Goal: Browse casually: Explore the website without a specific task or goal

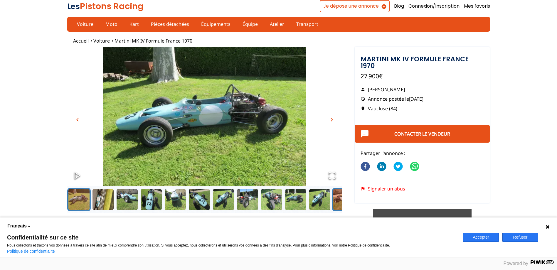
click at [341, 204] on button "Go to Slide 12" at bounding box center [343, 199] width 23 height 23
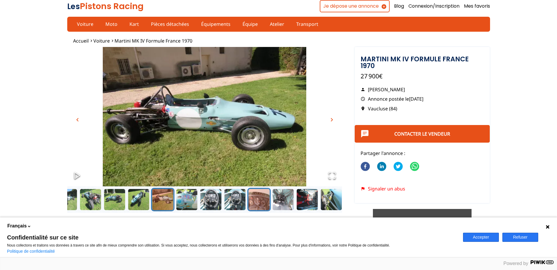
click at [266, 193] on button "Go to Slide 16" at bounding box center [258, 199] width 23 height 23
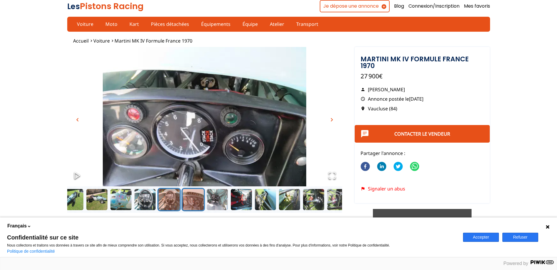
drag, startPoint x: 169, startPoint y: 205, endPoint x: 164, endPoint y: 203, distance: 5.5
click at [169, 205] on button "Go to Slide 15" at bounding box center [168, 199] width 23 height 23
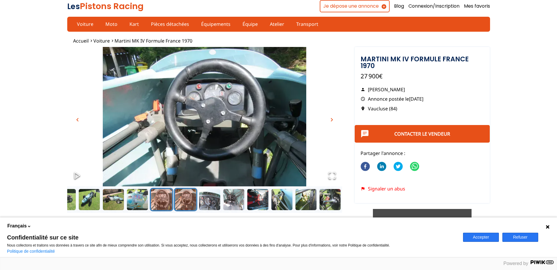
click at [169, 196] on button "Go to Slide 14" at bounding box center [161, 199] width 23 height 23
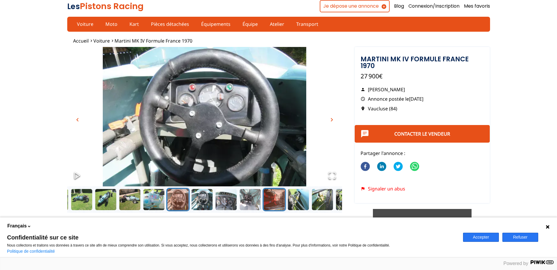
click at [275, 193] on button "Go to Slide 18" at bounding box center [273, 199] width 23 height 23
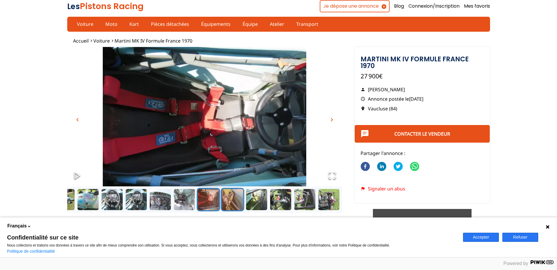
click at [234, 202] on button "Go to Slide 19" at bounding box center [231, 199] width 23 height 23
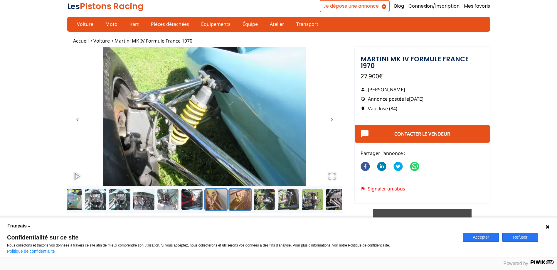
click at [246, 202] on button "Go to Slide 20" at bounding box center [239, 199] width 23 height 23
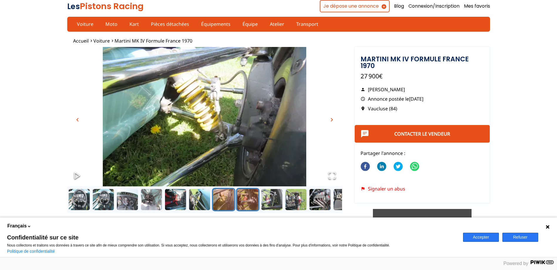
click at [253, 202] on button "Go to Slide 21" at bounding box center [247, 199] width 23 height 23
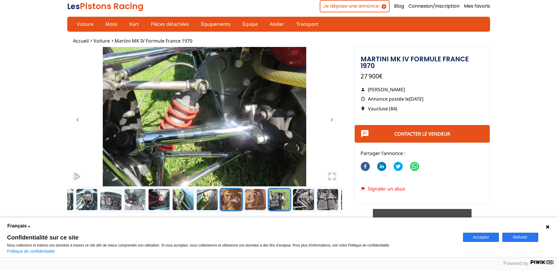
click at [267, 202] on button "Go to Slide 23" at bounding box center [278, 199] width 23 height 23
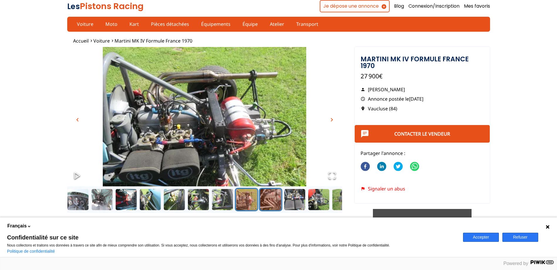
click at [277, 203] on button "Go to Slide 24" at bounding box center [270, 199] width 23 height 23
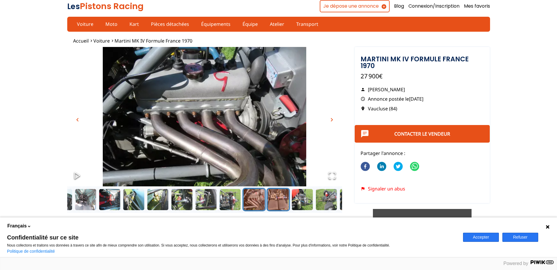
click at [285, 203] on button "Go to Slide 25" at bounding box center [277, 199] width 23 height 23
drag, startPoint x: 293, startPoint y: 203, endPoint x: 299, endPoint y: 203, distance: 5.6
click at [293, 203] on button "Go to Slide 26" at bounding box center [301, 199] width 23 height 23
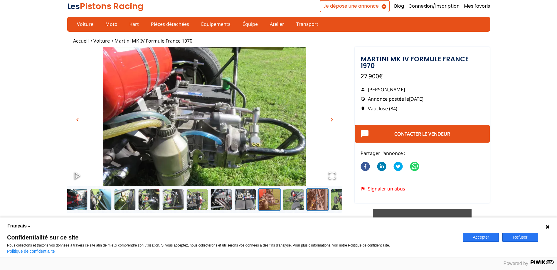
click at [311, 202] on button "Go to Slide 28" at bounding box center [316, 199] width 23 height 23
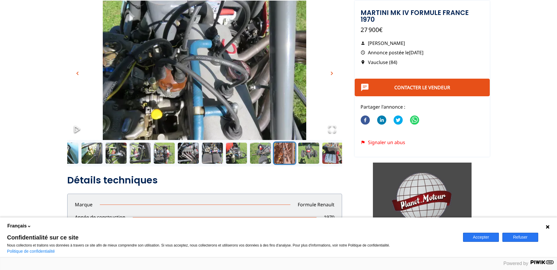
scroll to position [88, 0]
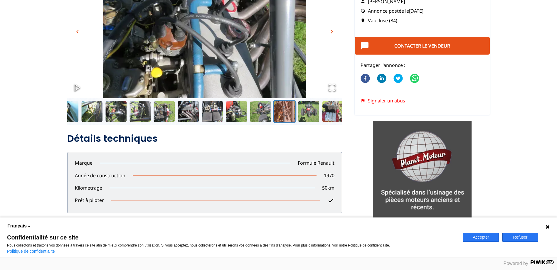
click at [478, 234] on button "Accepter" at bounding box center [481, 237] width 36 height 9
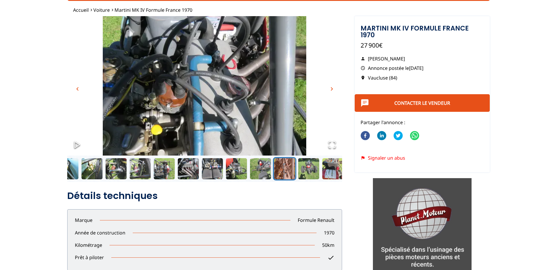
scroll to position [0, 0]
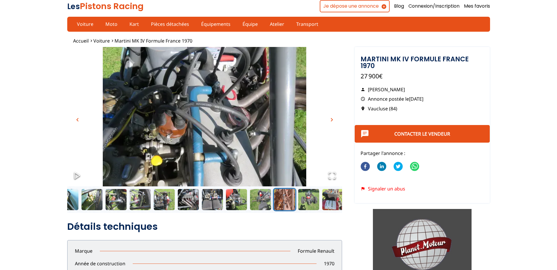
click at [335, 120] on button "chevron_right" at bounding box center [331, 119] width 9 height 9
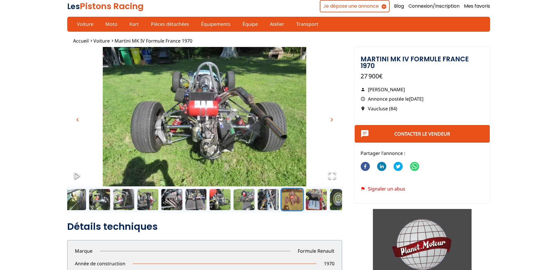
click at [332, 120] on span "chevron_right" at bounding box center [331, 119] width 7 height 7
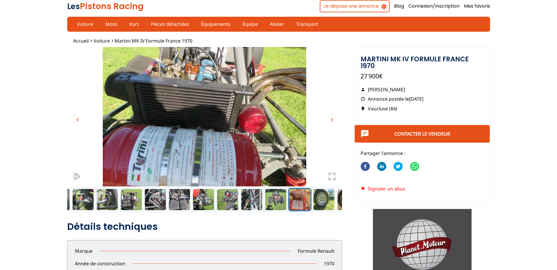
click at [332, 120] on span "chevron_right" at bounding box center [331, 119] width 7 height 7
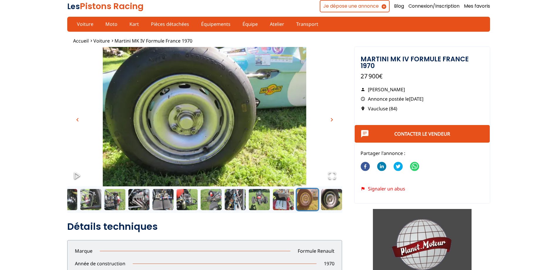
click at [332, 120] on span "chevron_right" at bounding box center [331, 119] width 7 height 7
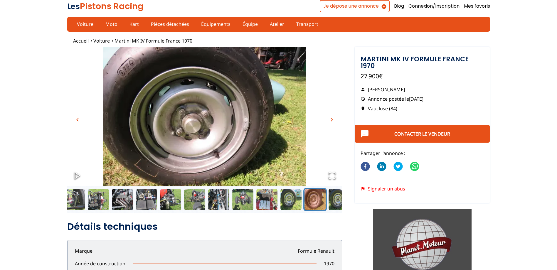
click at [332, 120] on span "chevron_right" at bounding box center [331, 119] width 7 height 7
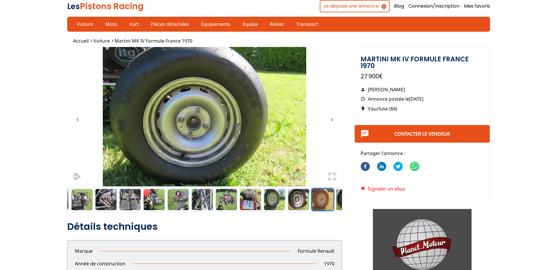
click at [76, 120] on span "chevron_left" at bounding box center [77, 119] width 7 height 7
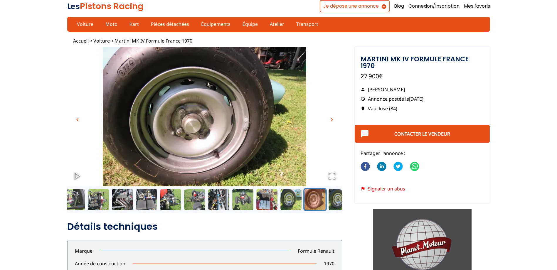
click at [76, 120] on span "chevron_left" at bounding box center [77, 119] width 7 height 7
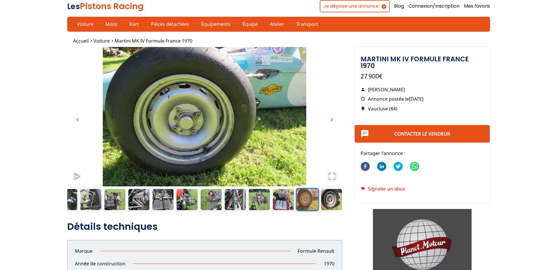
click at [330, 122] on span "chevron_right" at bounding box center [331, 119] width 7 height 7
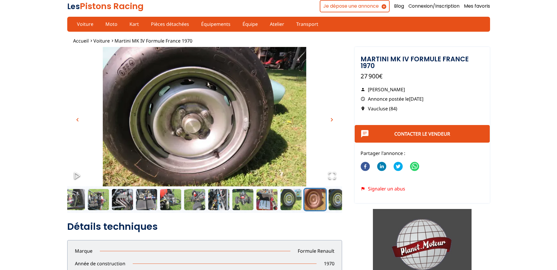
click at [330, 122] on span "chevron_right" at bounding box center [331, 119] width 7 height 7
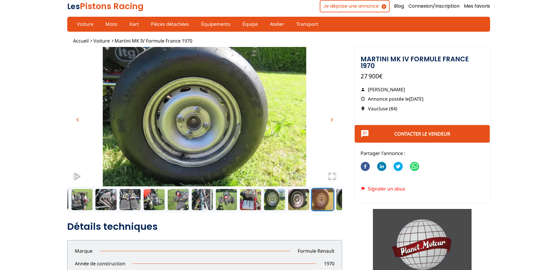
click at [330, 122] on span "chevron_right" at bounding box center [331, 119] width 7 height 7
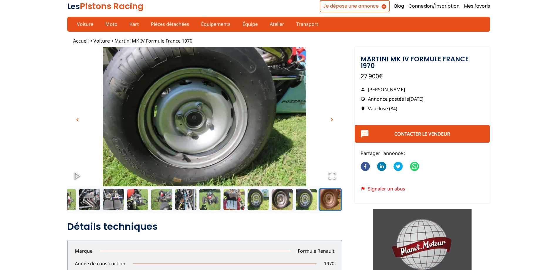
click at [330, 122] on span "chevron_right" at bounding box center [331, 119] width 7 height 7
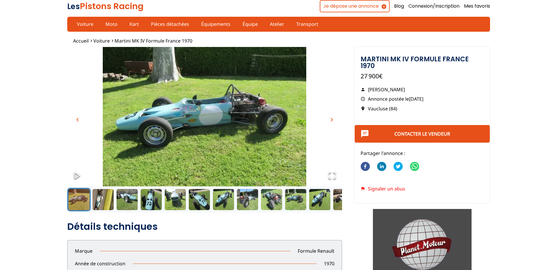
click at [330, 122] on span "chevron_right" at bounding box center [331, 119] width 7 height 7
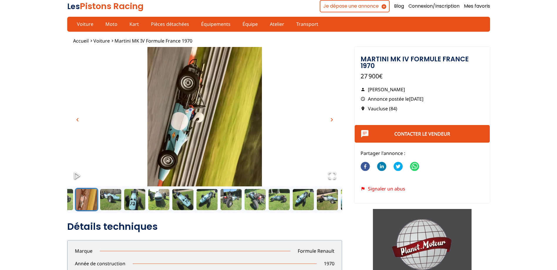
click at [330, 122] on span "chevron_right" at bounding box center [331, 119] width 7 height 7
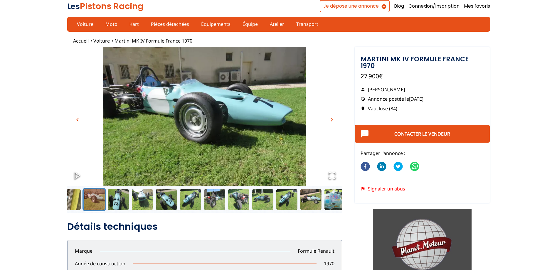
click at [330, 122] on span "chevron_right" at bounding box center [331, 119] width 7 height 7
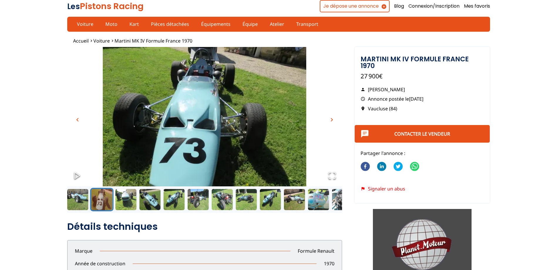
click at [330, 122] on span "chevron_right" at bounding box center [331, 119] width 7 height 7
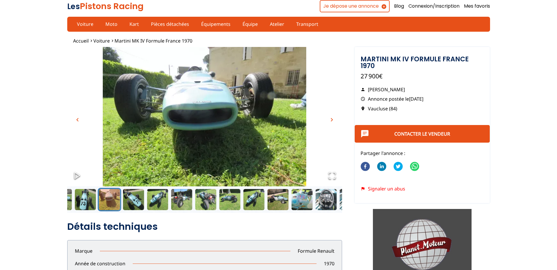
click at [330, 122] on span "chevron_right" at bounding box center [331, 119] width 7 height 7
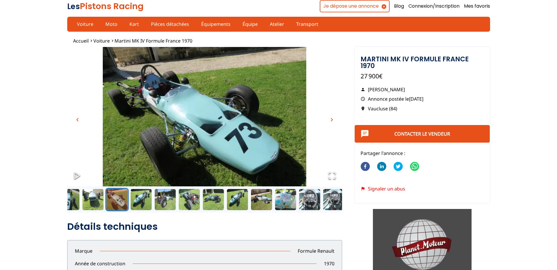
click at [330, 122] on span "chevron_right" at bounding box center [331, 119] width 7 height 7
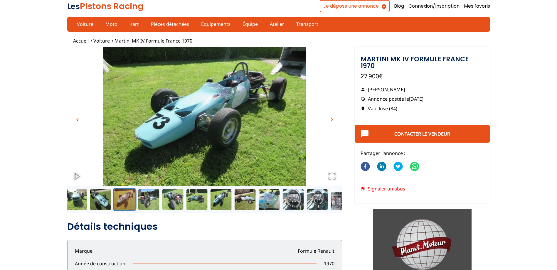
click at [330, 122] on span "chevron_right" at bounding box center [331, 119] width 7 height 7
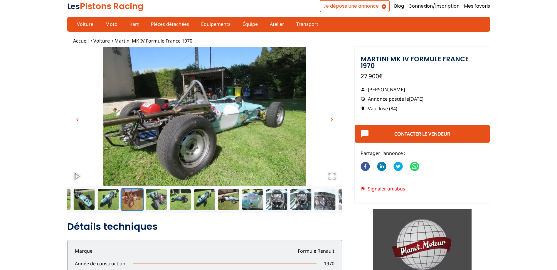
click at [330, 122] on span "chevron_right" at bounding box center [331, 119] width 7 height 7
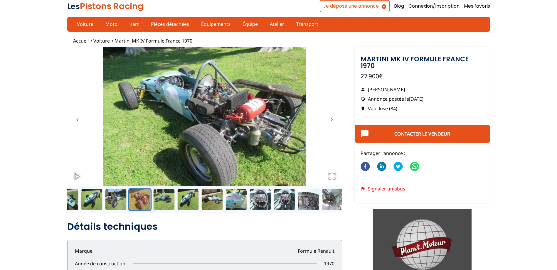
click at [330, 122] on span "chevron_right" at bounding box center [331, 119] width 7 height 7
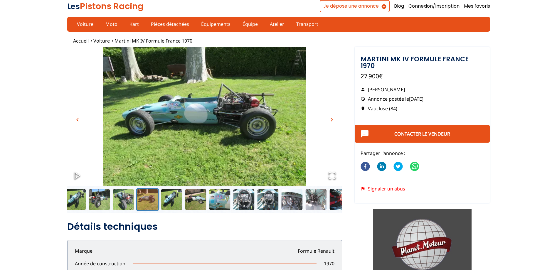
click at [330, 122] on span "chevron_right" at bounding box center [331, 119] width 7 height 7
